Goal: Transaction & Acquisition: Subscribe to service/newsletter

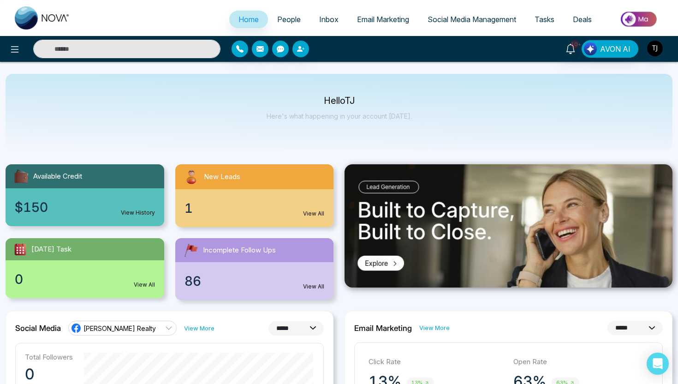
select select "*"
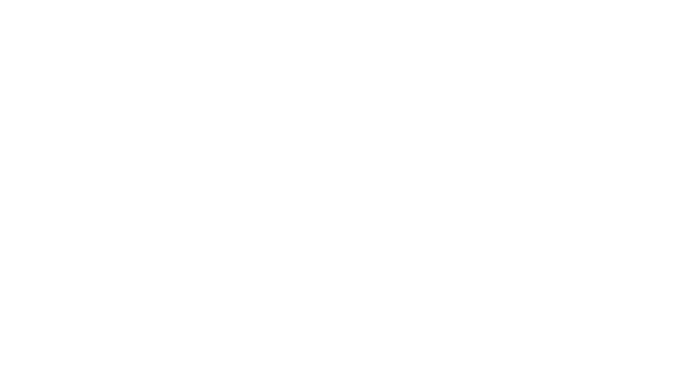
select select "*"
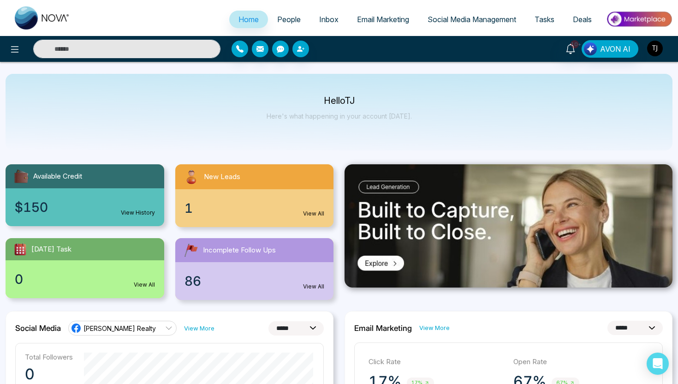
click at [655, 50] on img "button" at bounding box center [655, 49] width 16 height 16
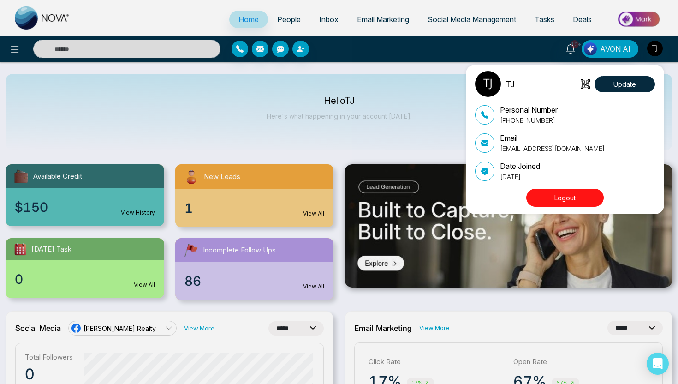
click at [579, 199] on button "Logout" at bounding box center [566, 198] width 78 height 18
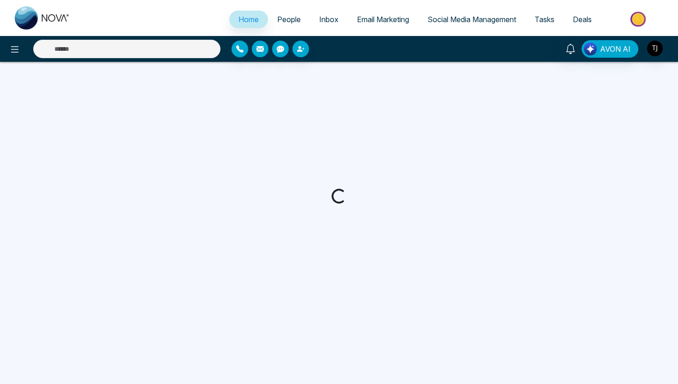
select select "*"
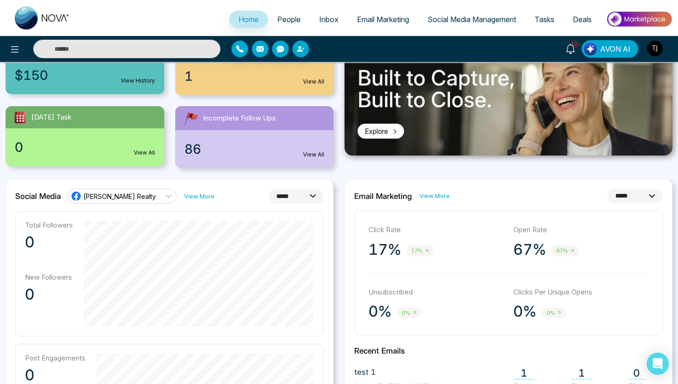
scroll to position [133, 0]
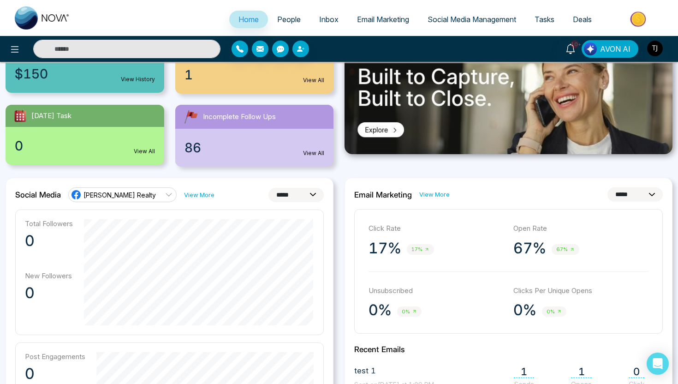
click at [151, 198] on link "Triston James Realty" at bounding box center [122, 194] width 108 height 15
click at [219, 195] on div "**********" at bounding box center [169, 194] width 309 height 15
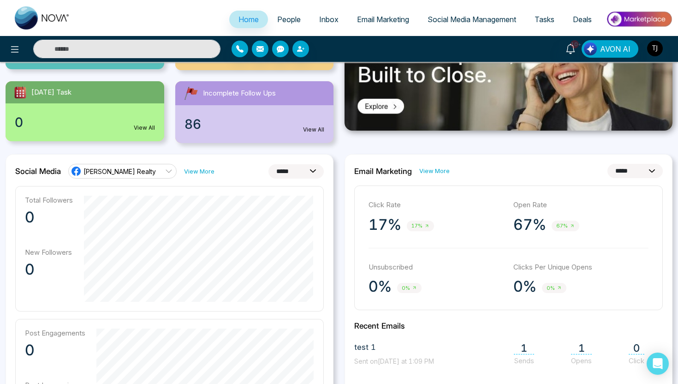
scroll to position [144, 0]
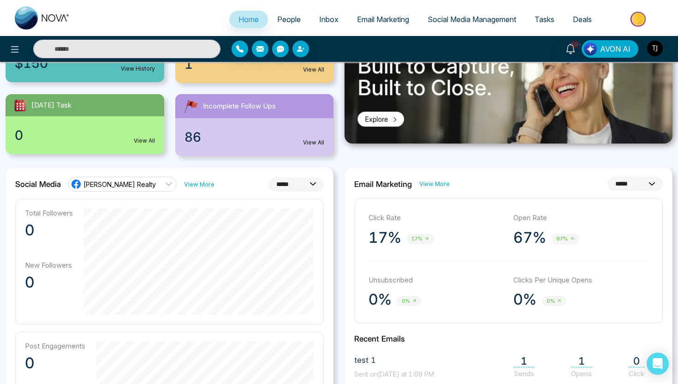
click at [147, 183] on span "Triston James Realty" at bounding box center [120, 184] width 72 height 9
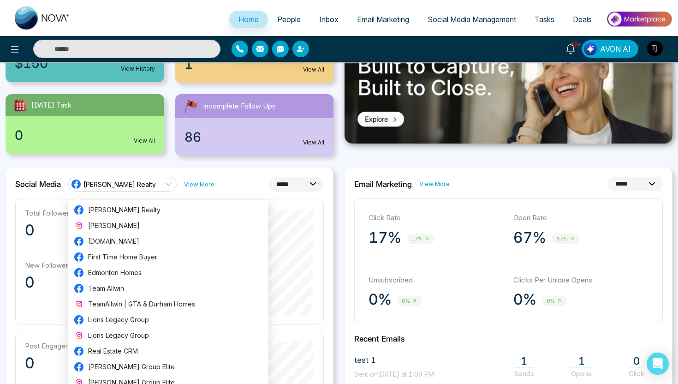
click at [238, 186] on div "**********" at bounding box center [169, 184] width 309 height 15
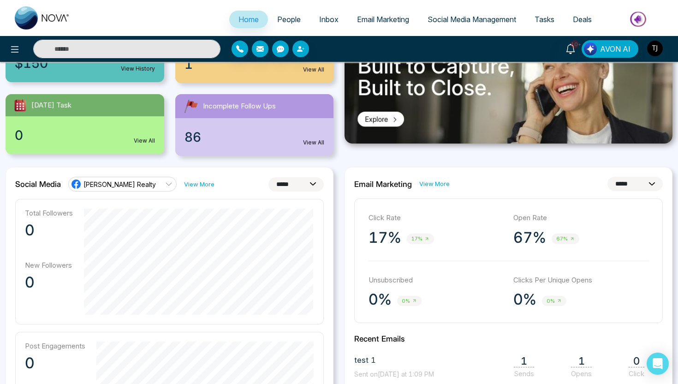
click at [285, 184] on select "**********" at bounding box center [296, 184] width 55 height 14
select select "**"
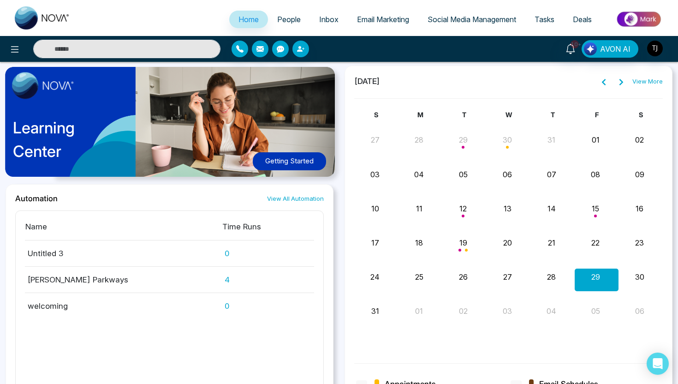
scroll to position [955, 0]
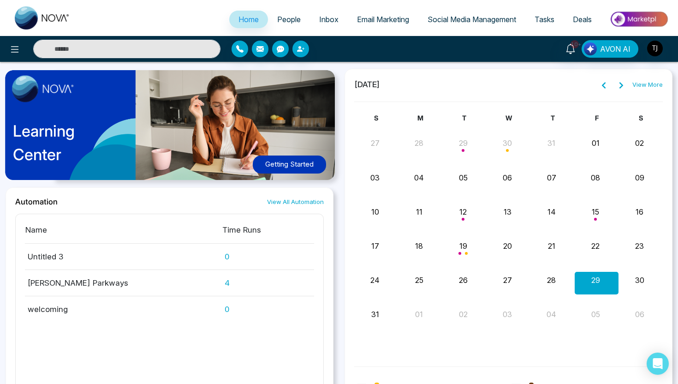
click at [223, 205] on div "Automation View All Automation" at bounding box center [169, 201] width 309 height 9
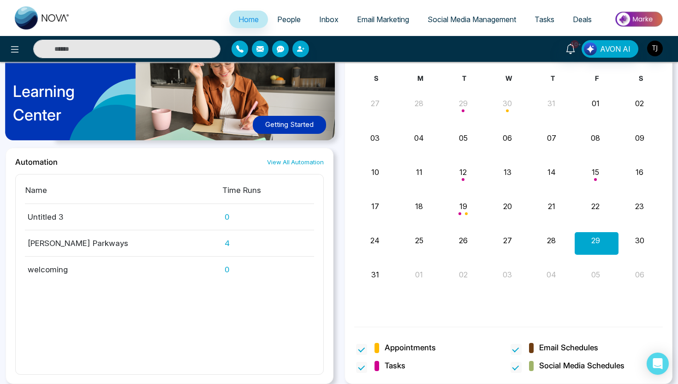
click at [287, 18] on span "People" at bounding box center [289, 19] width 24 height 9
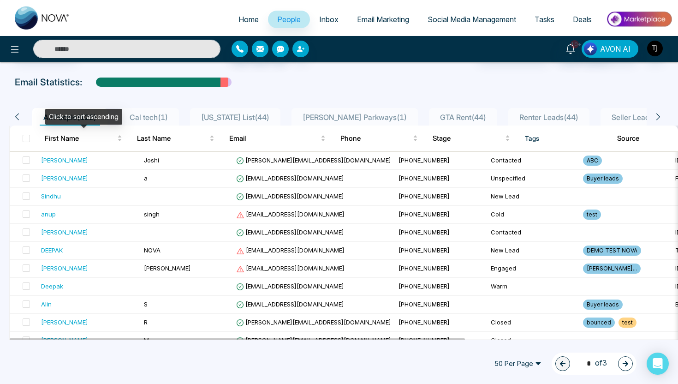
scroll to position [0, 1]
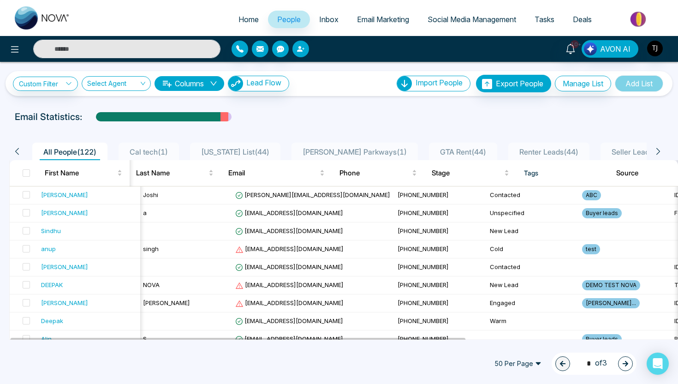
click at [305, 47] on button "button" at bounding box center [301, 49] width 17 height 17
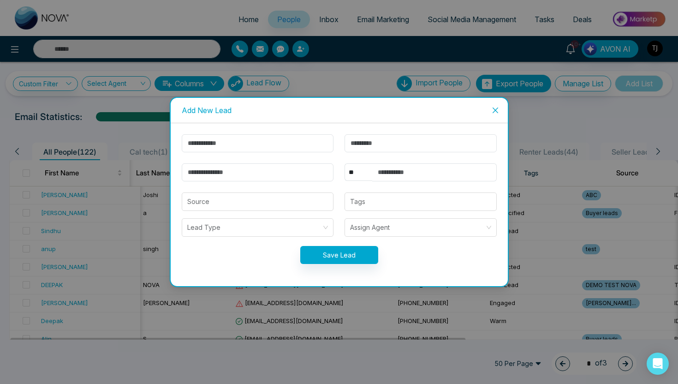
click at [496, 114] on span "Close" at bounding box center [495, 110] width 25 height 25
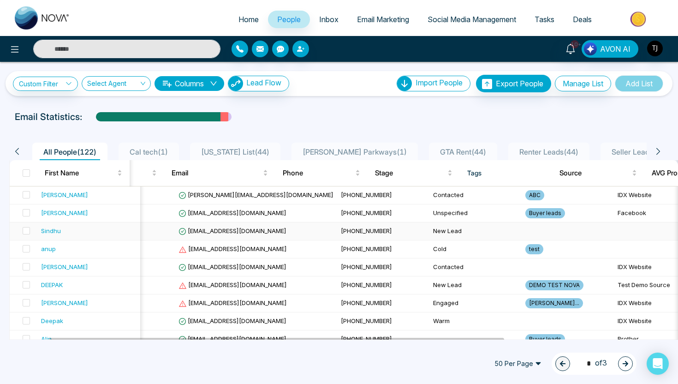
scroll to position [0, 0]
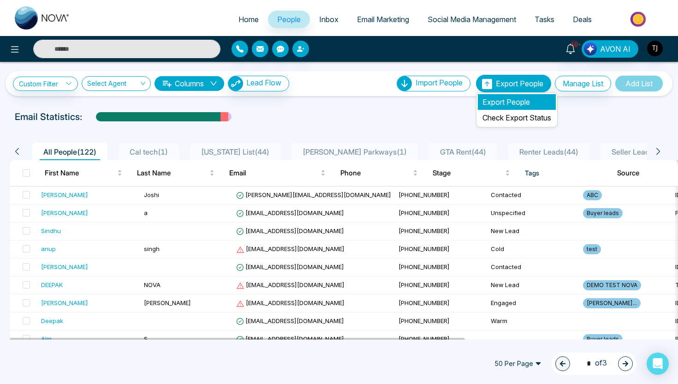
click at [509, 102] on li "Export People" at bounding box center [517, 102] width 78 height 16
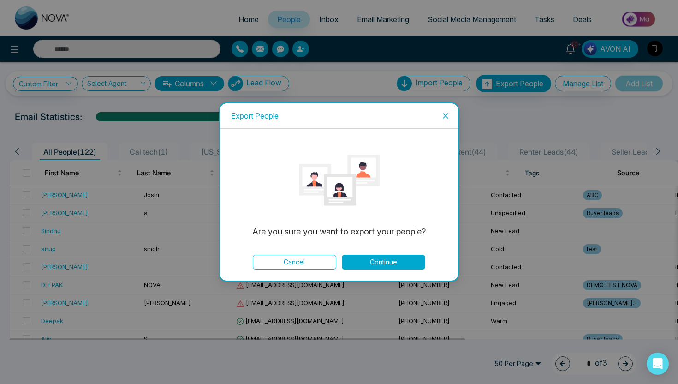
click at [407, 259] on button "Continue" at bounding box center [384, 262] width 84 height 15
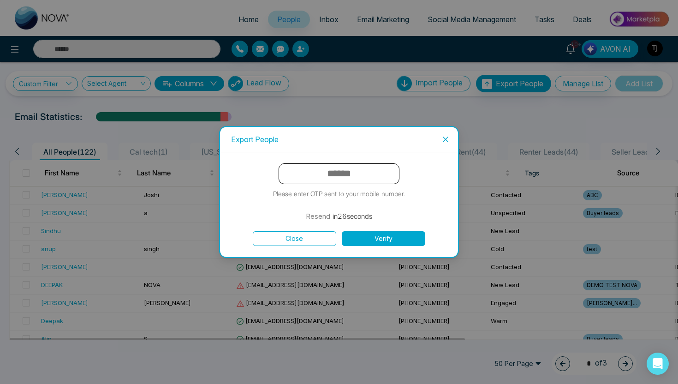
click at [446, 140] on icon "close" at bounding box center [445, 139] width 7 height 7
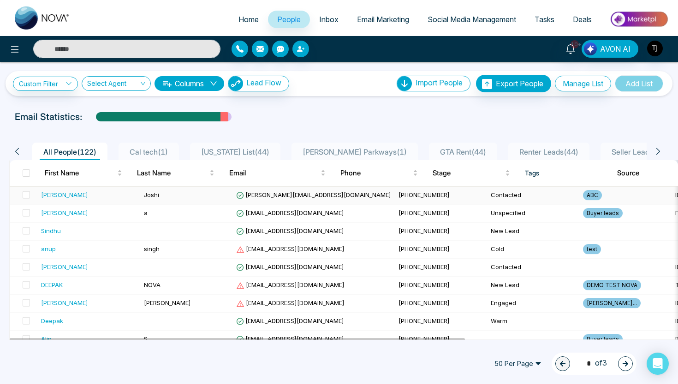
click at [49, 195] on div "Lokesh" at bounding box center [64, 194] width 47 height 9
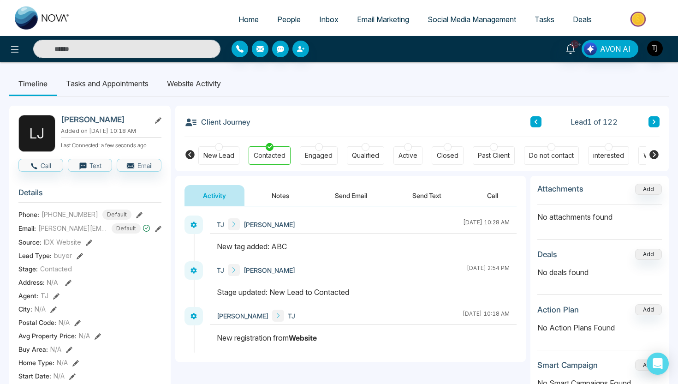
click at [288, 204] on button "Notes" at bounding box center [280, 195] width 54 height 21
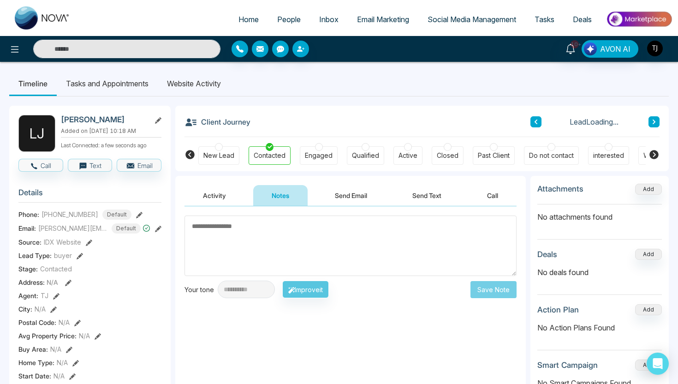
click at [333, 199] on button "Send Email" at bounding box center [351, 195] width 69 height 21
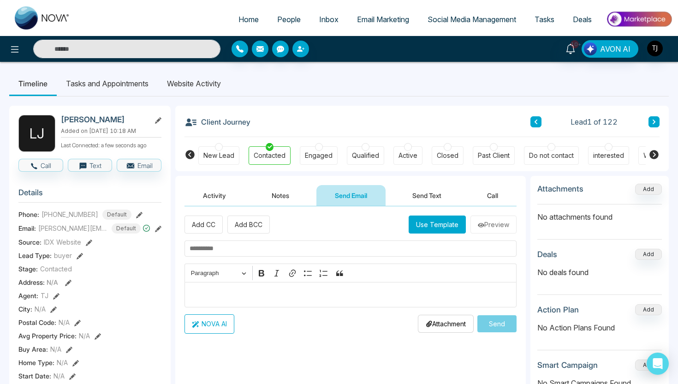
click at [433, 193] on button "Send Text" at bounding box center [427, 195] width 66 height 21
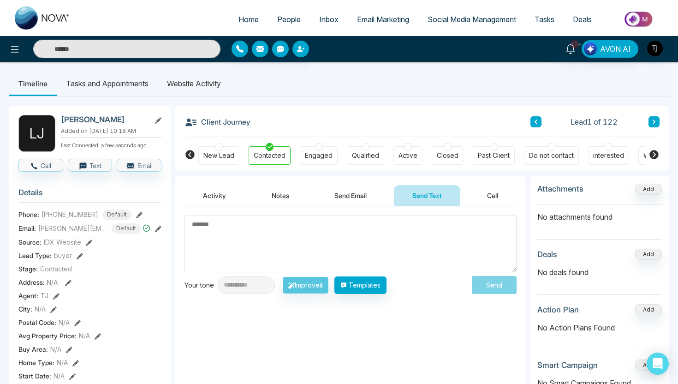
click at [402, 251] on textarea at bounding box center [351, 243] width 332 height 57
click at [329, 240] on textarea at bounding box center [351, 243] width 332 height 57
click at [345, 197] on button "Send Email" at bounding box center [350, 195] width 69 height 21
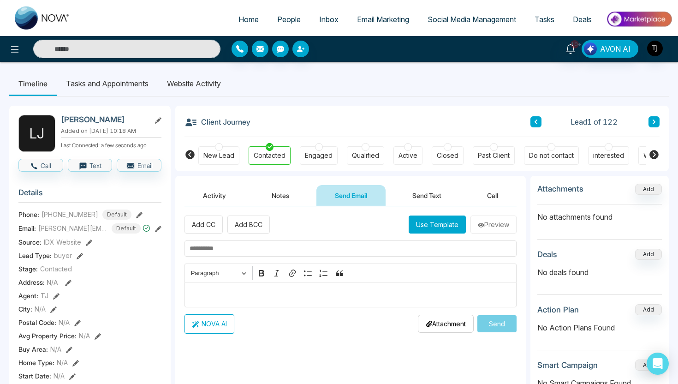
click at [304, 293] on p "Editor editing area: main" at bounding box center [351, 294] width 323 height 11
click at [222, 328] on button "NOVA AI" at bounding box center [210, 323] width 50 height 19
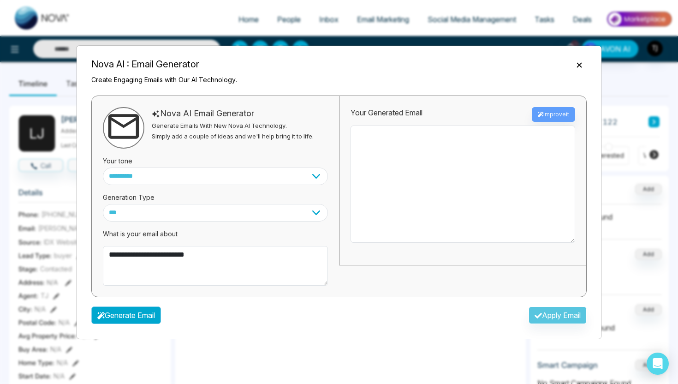
click at [141, 317] on button "Generate Email" at bounding box center [126, 315] width 70 height 18
type textarea "**********"
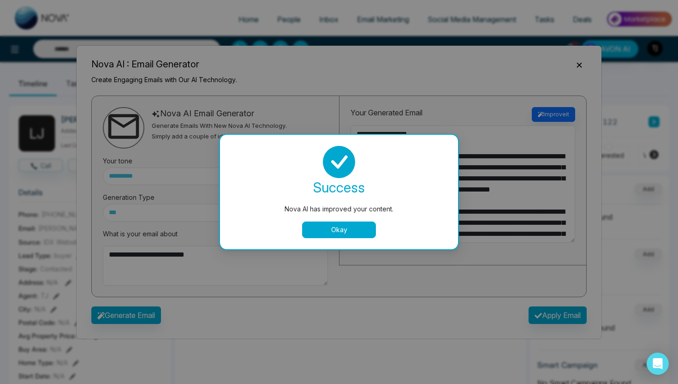
click at [358, 239] on div "success Nova AI has improved your content. Okay" at bounding box center [339, 192] width 238 height 114
click at [362, 235] on button "Okay" at bounding box center [339, 229] width 74 height 17
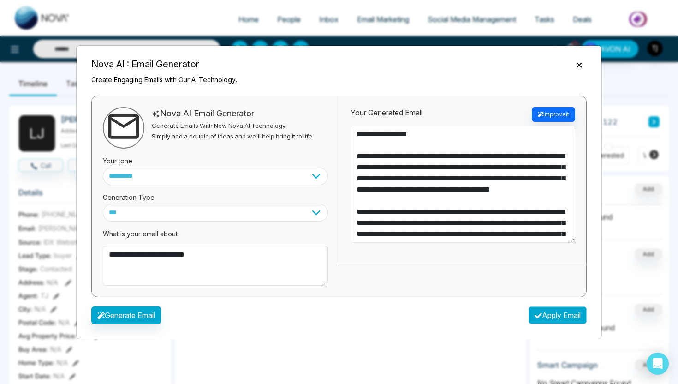
click at [541, 309] on button "Apply Email" at bounding box center [558, 315] width 58 height 18
type textarea "**********"
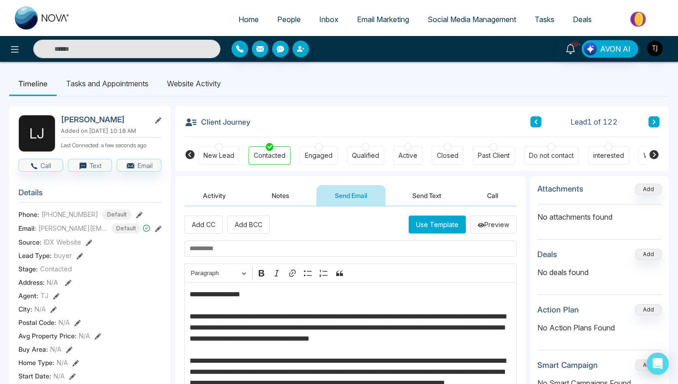
click at [294, 20] on span "People" at bounding box center [289, 19] width 24 height 9
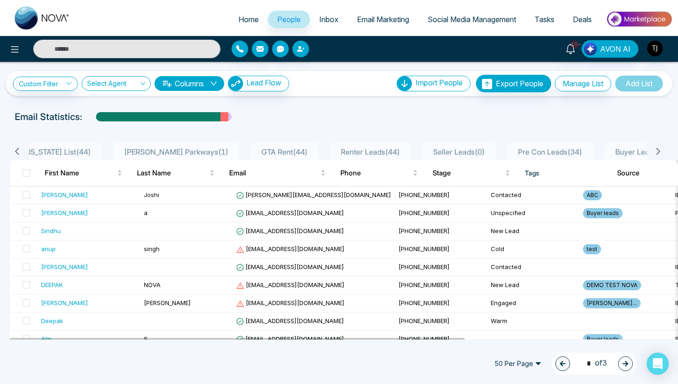
scroll to position [0, 180]
click at [429, 149] on span "Seller Leads ( 0 )" at bounding box center [458, 151] width 59 height 9
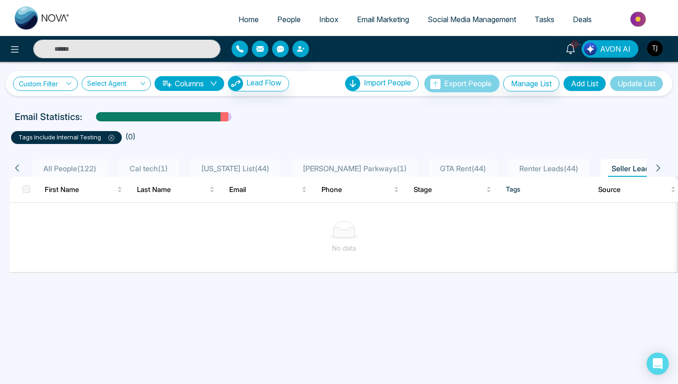
click at [53, 82] on link "Custom Filter" at bounding box center [45, 84] width 65 height 14
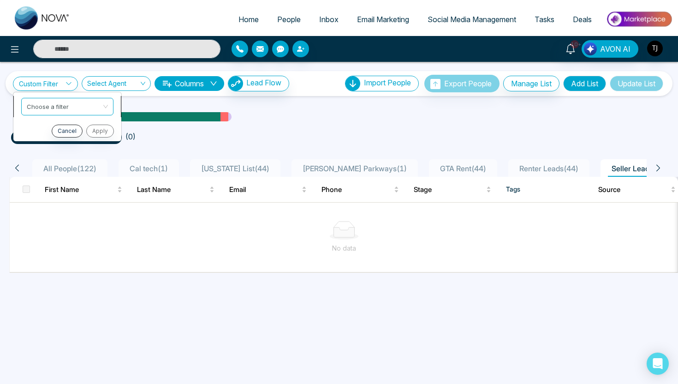
click at [59, 104] on input "search" at bounding box center [64, 105] width 75 height 14
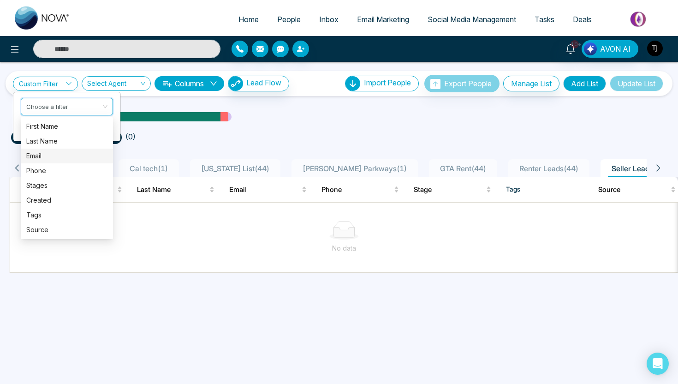
click at [304, 136] on ul "tags include Internal Testing ( 0 )" at bounding box center [339, 135] width 656 height 17
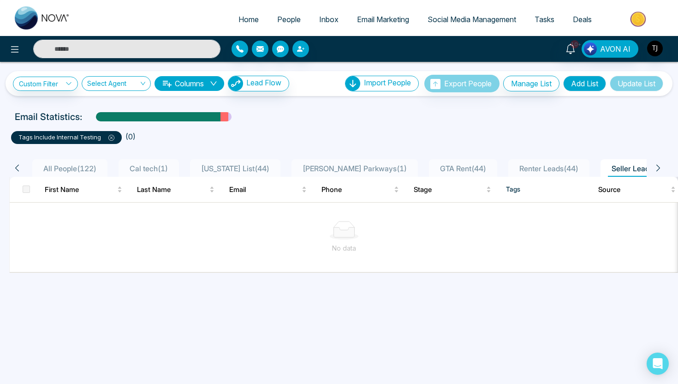
click at [382, 19] on span "Email Marketing" at bounding box center [383, 19] width 52 height 9
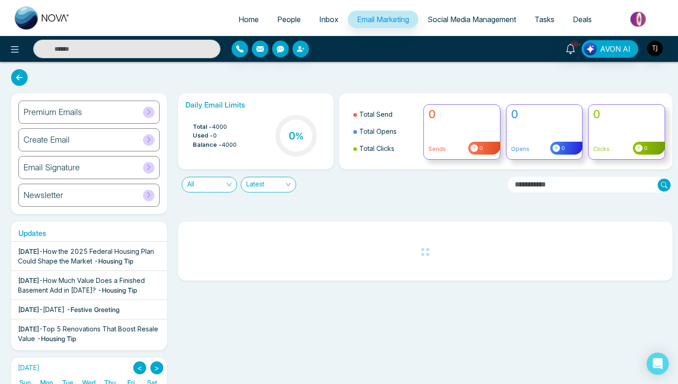
click at [89, 144] on div "Create Email" at bounding box center [88, 139] width 141 height 23
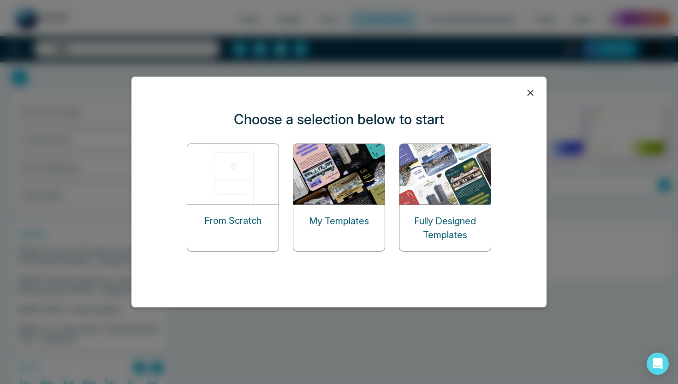
click at [215, 185] on img at bounding box center [233, 174] width 92 height 60
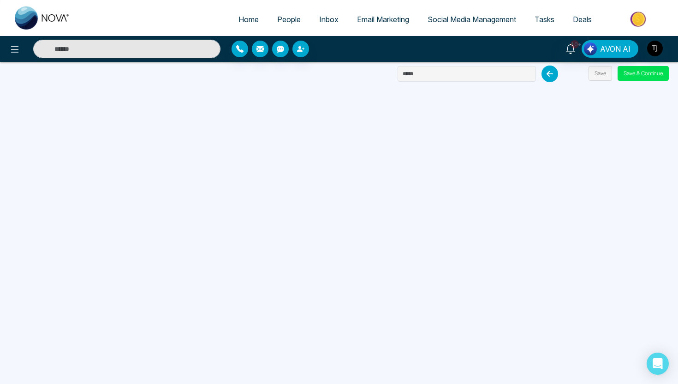
click at [377, 20] on span "Email Marketing" at bounding box center [383, 19] width 52 height 9
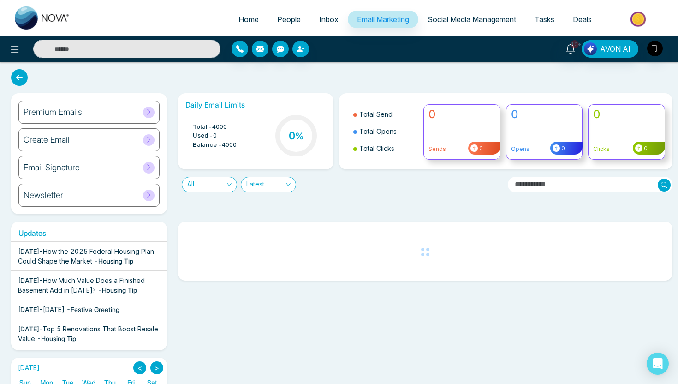
click at [54, 144] on h6 "Create Email" at bounding box center [47, 140] width 46 height 10
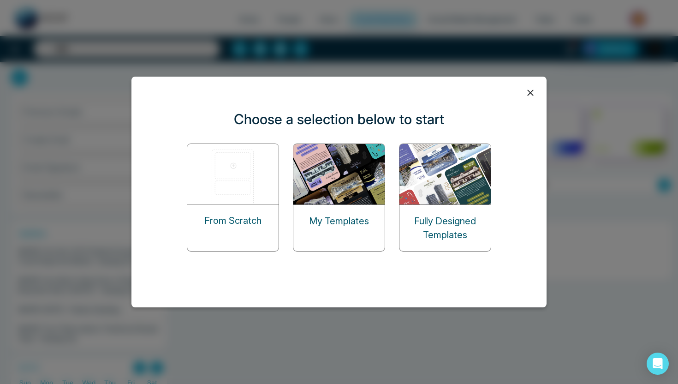
click at [234, 169] on img at bounding box center [233, 174] width 92 height 60
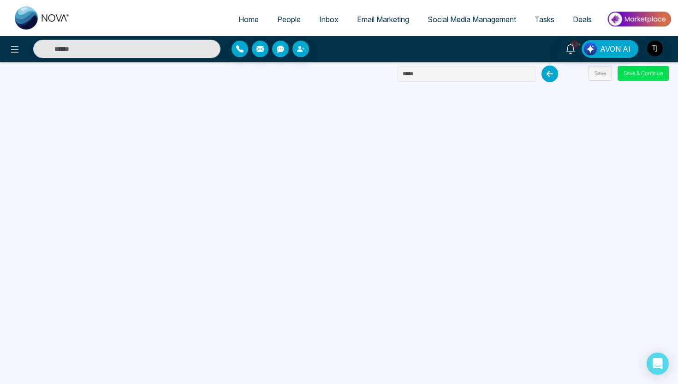
click at [372, 19] on span "Email Marketing" at bounding box center [383, 19] width 52 height 9
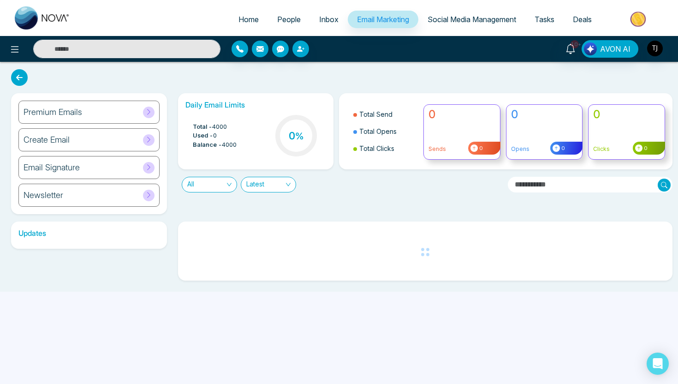
click at [104, 113] on div "Premium Emails" at bounding box center [88, 112] width 141 height 23
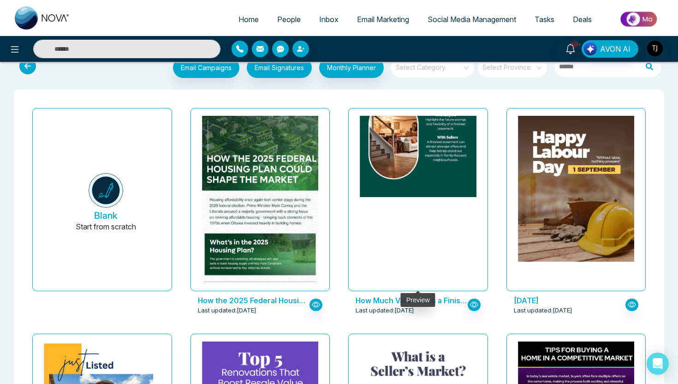
scroll to position [11, 0]
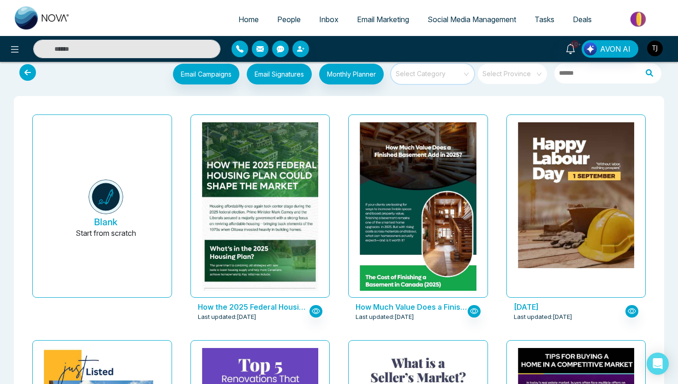
click at [460, 75] on input "search" at bounding box center [429, 71] width 66 height 14
click at [652, 47] on img "button" at bounding box center [655, 49] width 16 height 16
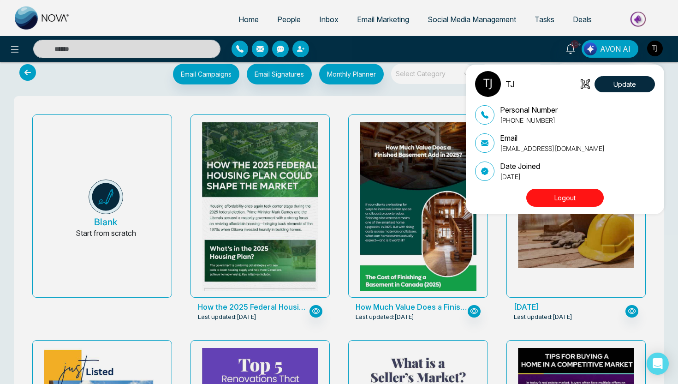
click at [567, 198] on button "Logout" at bounding box center [566, 198] width 78 height 18
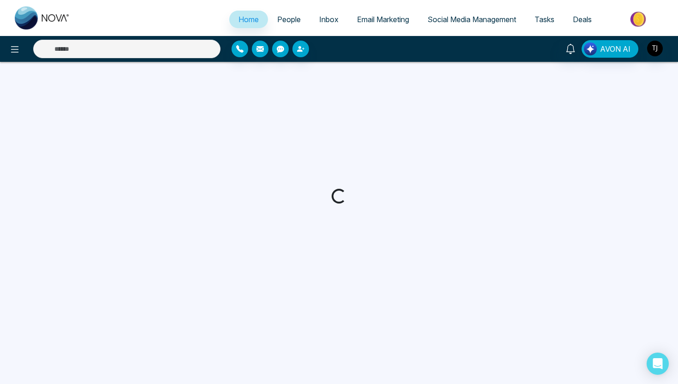
select select "*"
